Goal: Find specific page/section: Find specific page/section

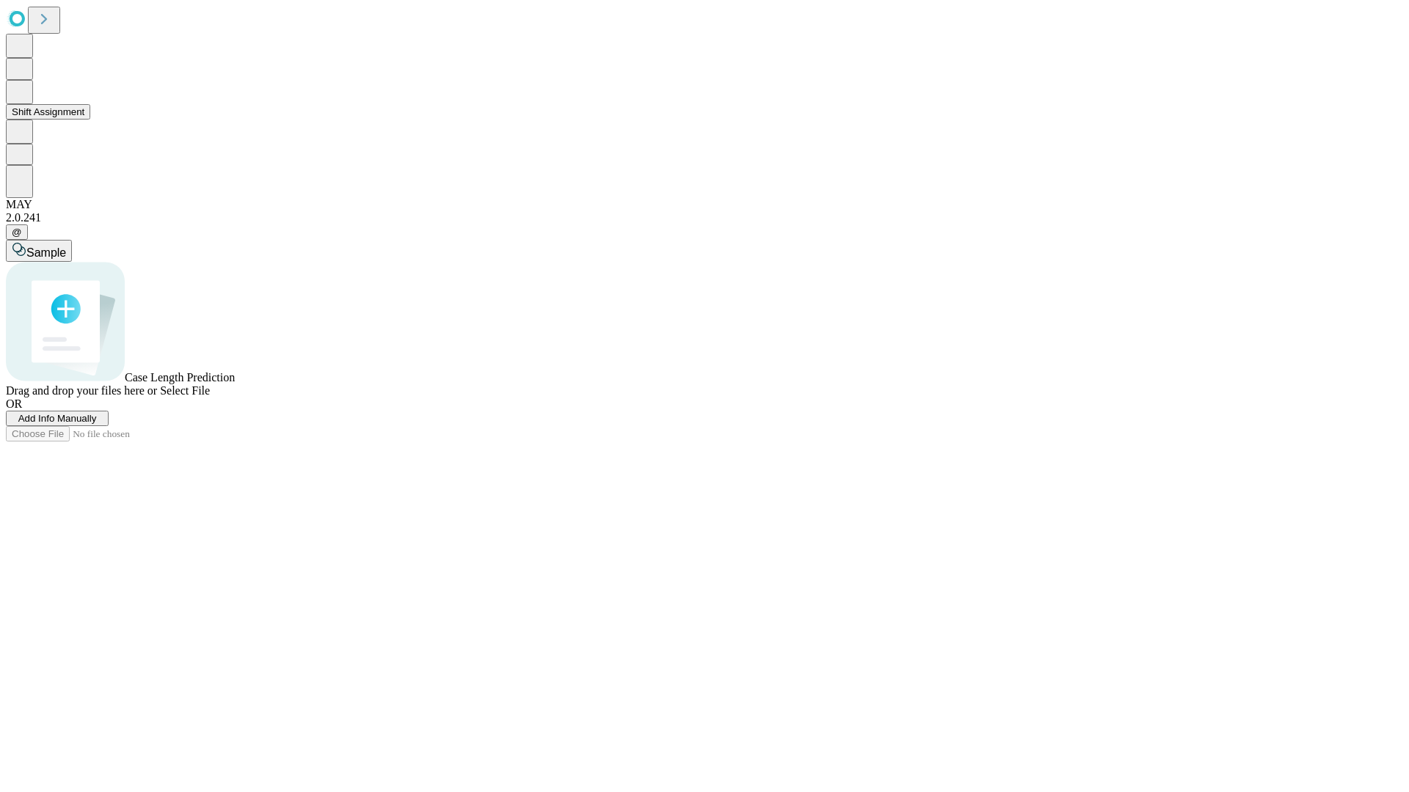
click at [90, 120] on button "Shift Assignment" at bounding box center [48, 111] width 84 height 15
